Goal: Information Seeking & Learning: Understand process/instructions

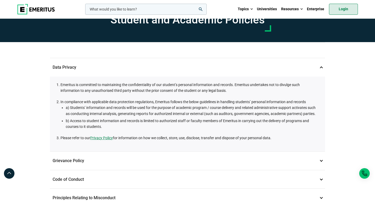
click at [342, 11] on link "Login" at bounding box center [343, 9] width 29 height 11
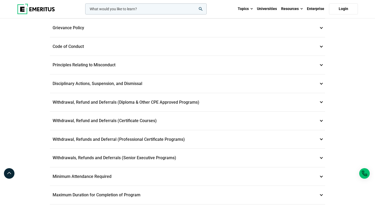
scroll to position [134, 0]
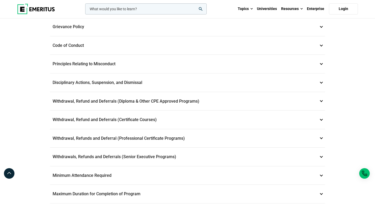
click at [181, 129] on p "Withdrawal, Refund and Deferrals (Certificate Courses) 7" at bounding box center [187, 119] width 275 height 18
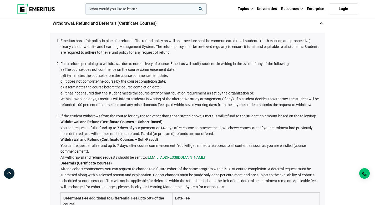
scroll to position [156, 0]
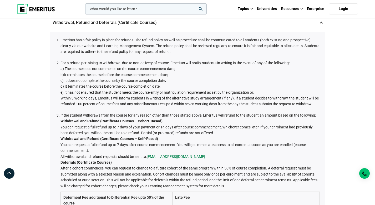
drag, startPoint x: 193, startPoint y: 171, endPoint x: 148, endPoint y: 171, distance: 44.9
click at [148, 171] on li "If the student withdraws from the course for any reason other than those stated…" at bounding box center [189, 184] width 259 height 144
copy li "All withdrawal and refund requests should be sent to: [EMAIL_ADDRESS][DOMAIN_NA…"
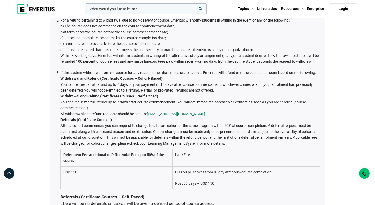
scroll to position [206, 0]
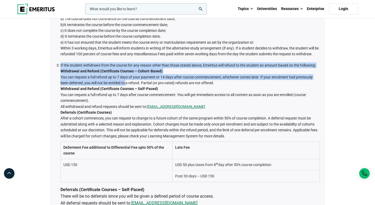
drag, startPoint x: 60, startPoint y: 81, endPoint x: 124, endPoint y: 100, distance: 67.1
click at [124, 100] on ol "Emeritus has a fair policy in place for refunds. The refund policy as well as p…" at bounding box center [189, 116] width 262 height 259
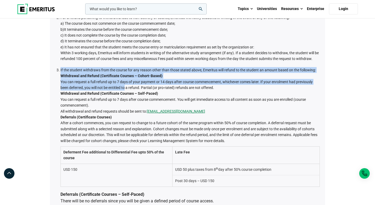
scroll to position [201, 0]
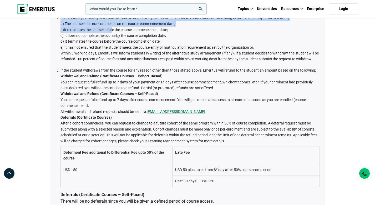
drag, startPoint x: 60, startPoint y: 34, endPoint x: 112, endPoint y: 48, distance: 53.9
click at [112, 48] on ol "Emeritus has a fair policy in place for refunds. The refund policy as well as p…" at bounding box center [189, 121] width 262 height 259
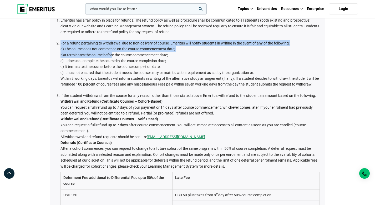
scroll to position [173, 0]
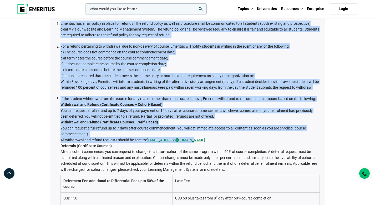
drag, startPoint x: 61, startPoint y: 39, endPoint x: 248, endPoint y: 153, distance: 219.8
click at [248, 153] on ol "Emeritus has a fair policy in place for refunds. The refund policy as well as p…" at bounding box center [189, 149] width 262 height 259
copy ol "Emeritus has a fair policy in place for refunds. The refund policy as well as p…"
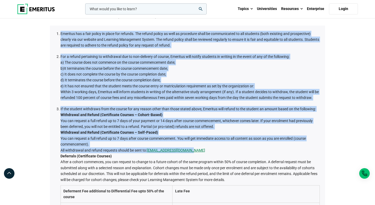
scroll to position [161, 0]
